Goal: Task Accomplishment & Management: Use online tool/utility

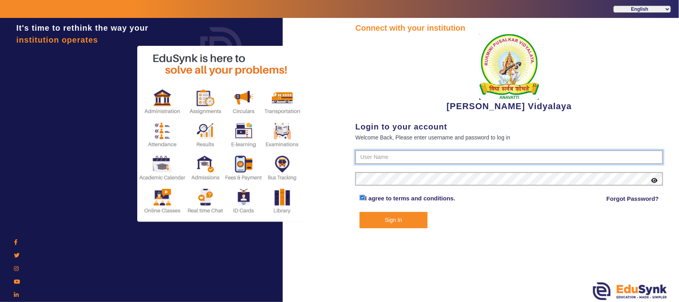
type input "1236547891"
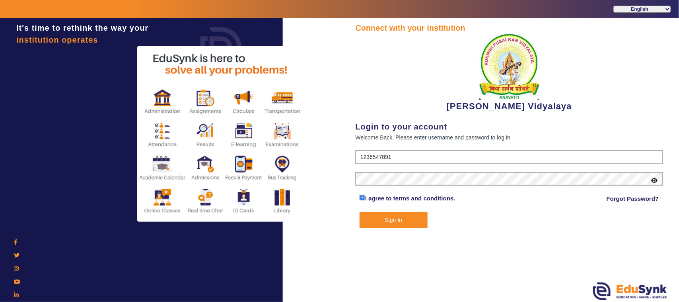
click at [405, 221] on button "Sign In" at bounding box center [394, 220] width 68 height 16
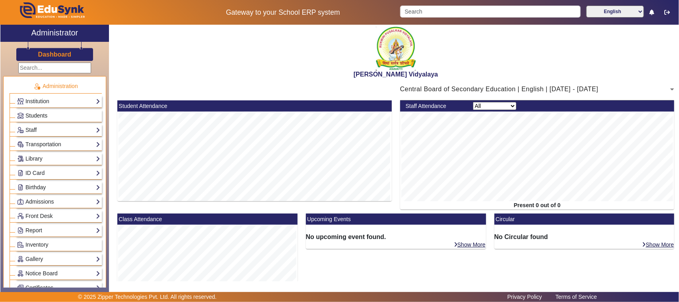
click at [40, 114] on span "Students" at bounding box center [36, 115] width 22 height 6
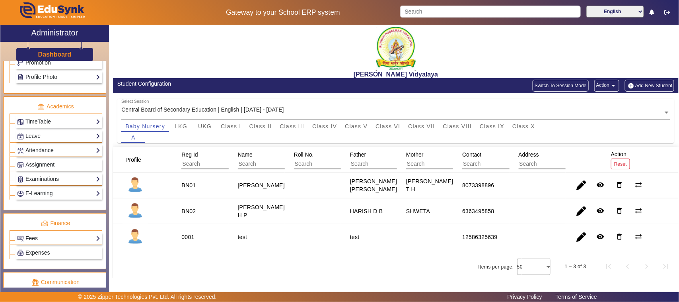
scroll to position [299, 0]
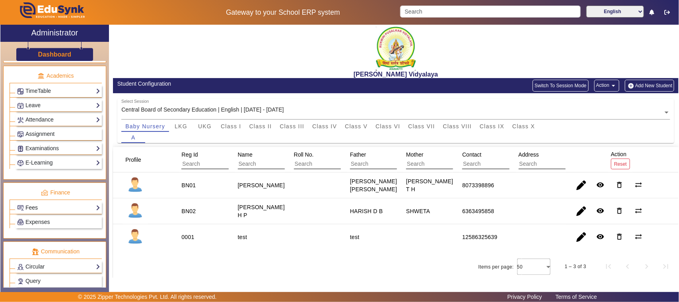
click at [32, 212] on link "Fees" at bounding box center [58, 207] width 83 height 9
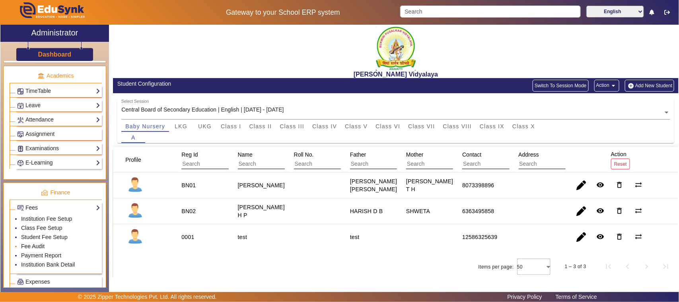
click at [32, 249] on link "Fee Audit" at bounding box center [32, 246] width 23 height 6
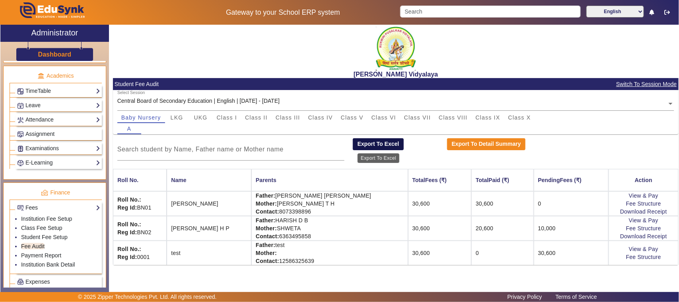
click at [371, 145] on button "Export To Excel" at bounding box center [378, 144] width 51 height 12
click at [176, 117] on span "LKG" at bounding box center [177, 118] width 13 height 6
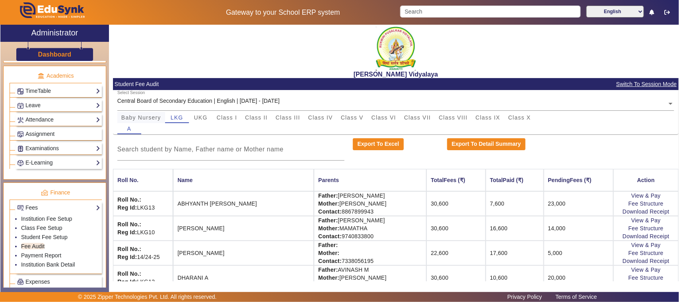
click at [123, 119] on span "Baby Nursery" at bounding box center [141, 118] width 40 height 6
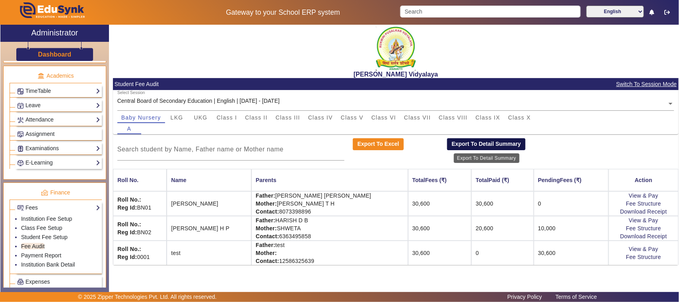
click at [469, 144] on button "Export To Detail Summary" at bounding box center [486, 144] width 78 height 12
